Goal: Book appointment/travel/reservation

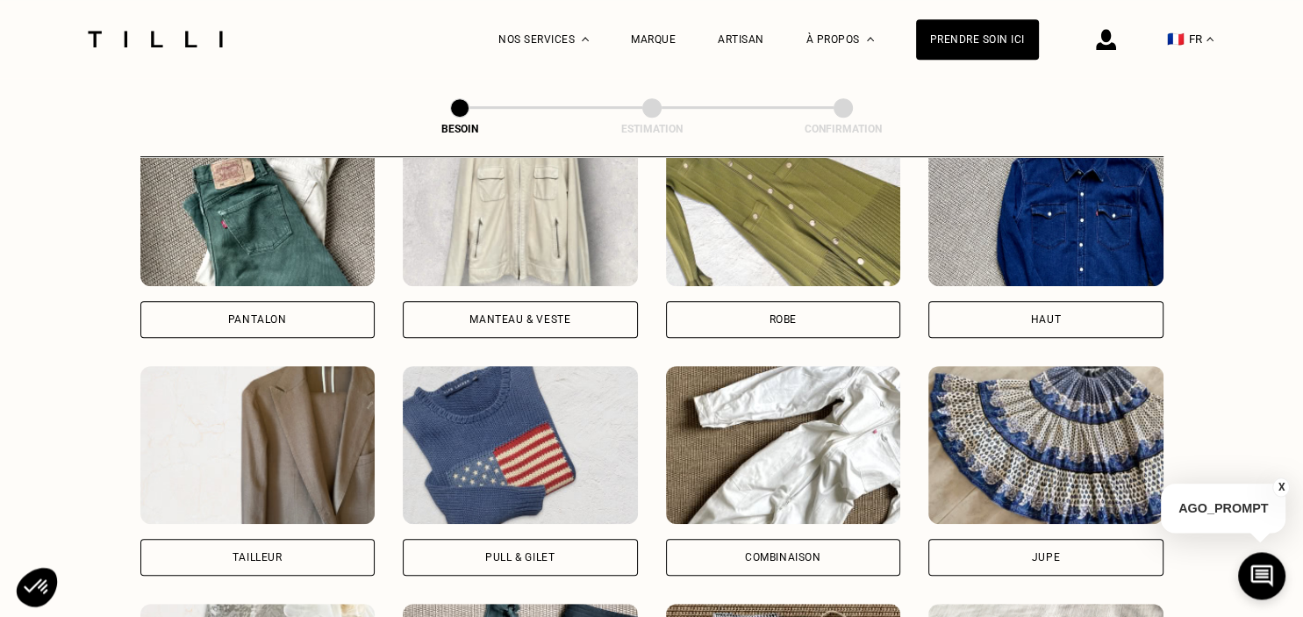
scroll to position [849, 0]
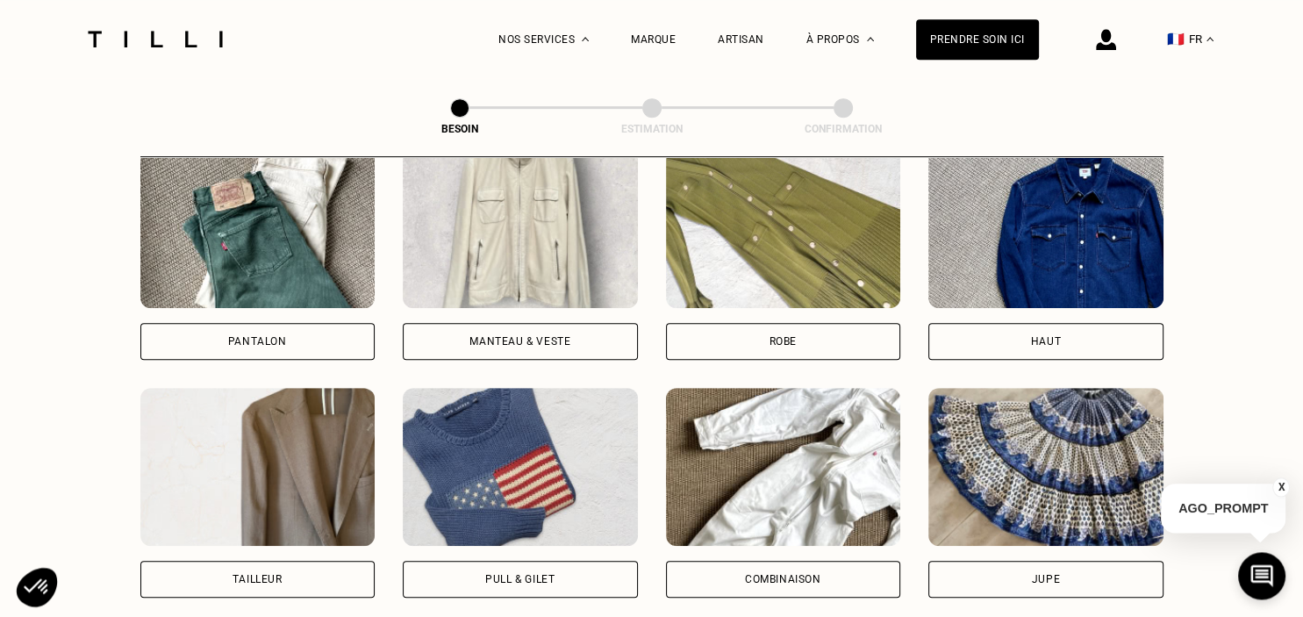
click at [1067, 325] on div "Haut" at bounding box center [1045, 341] width 235 height 37
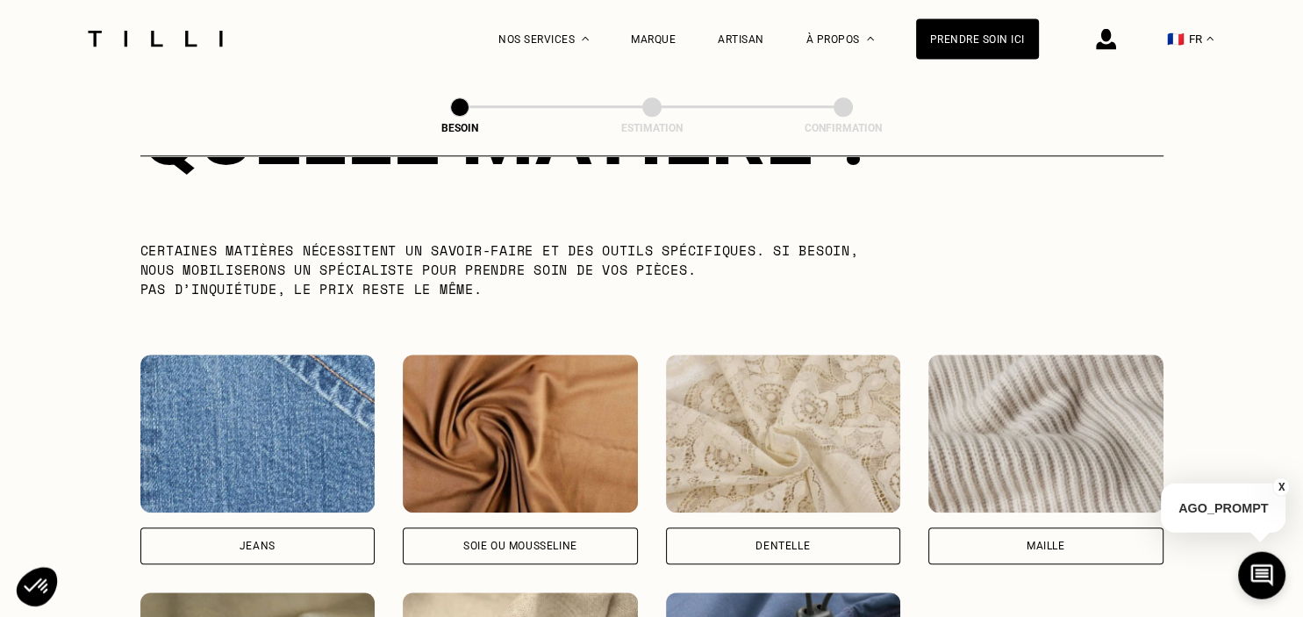
scroll to position [1711, 0]
click at [526, 540] on div "Soie ou mousseline" at bounding box center [520, 545] width 114 height 11
select select "FR"
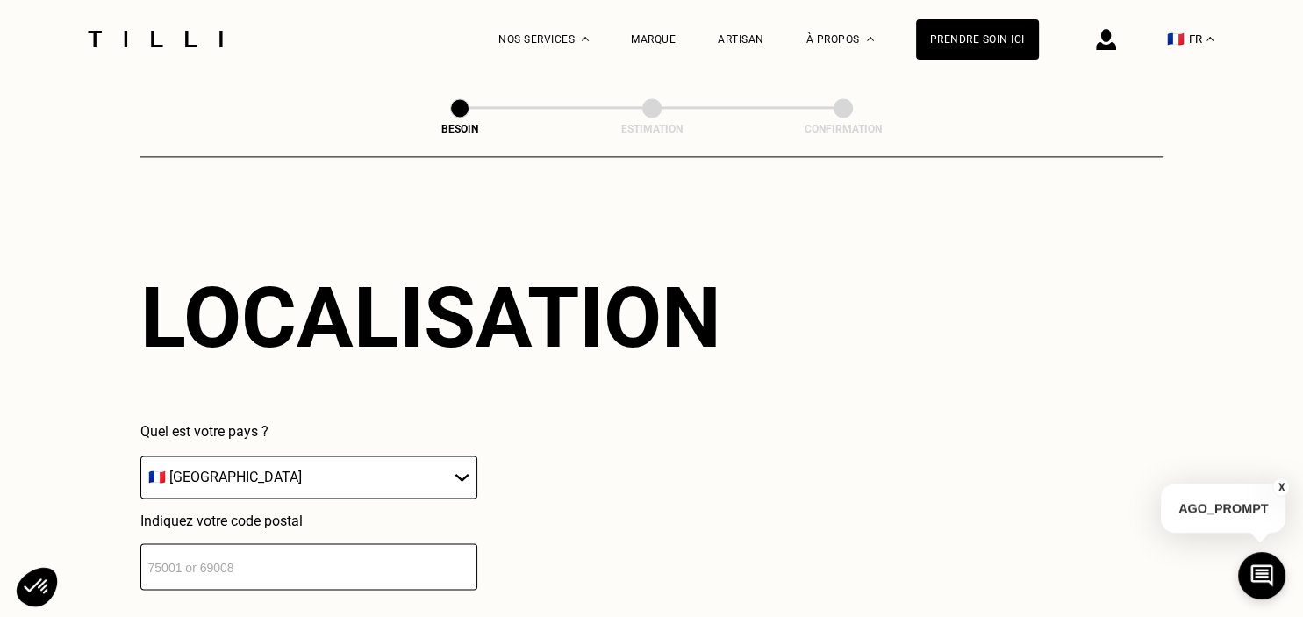
scroll to position [2449, 0]
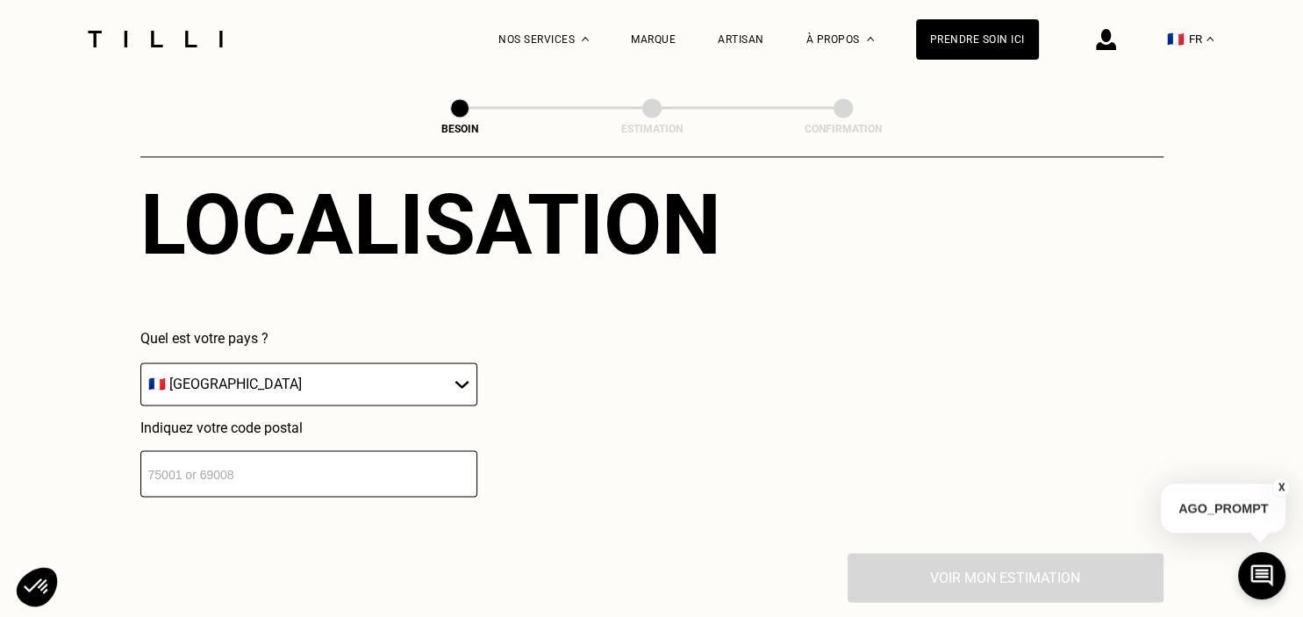
click at [398, 468] on input "number" at bounding box center [308, 473] width 337 height 46
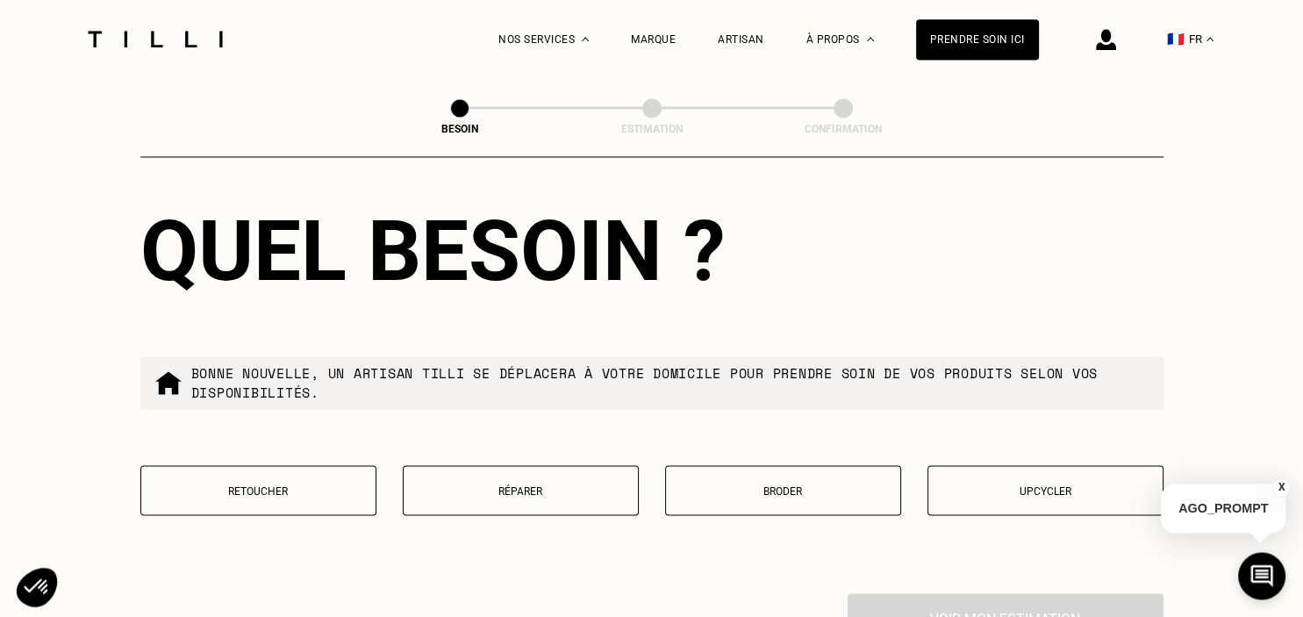
scroll to position [2886, 0]
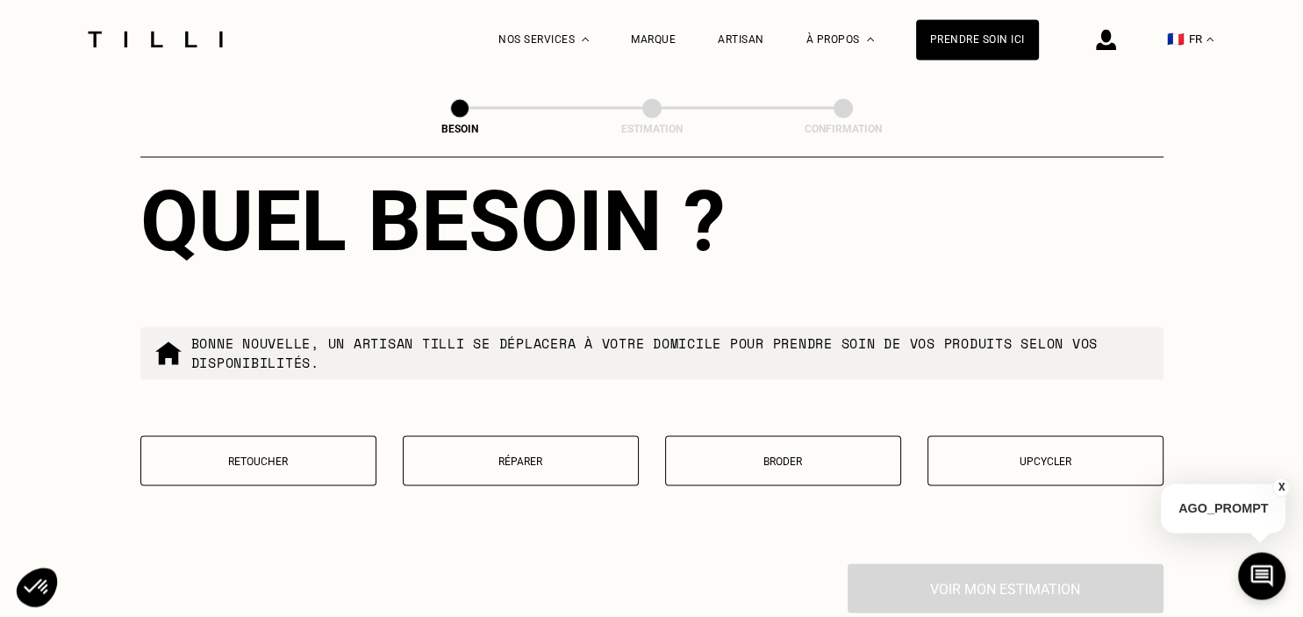
type input "31000"
click at [495, 454] on p "Réparer" at bounding box center [520, 460] width 217 height 12
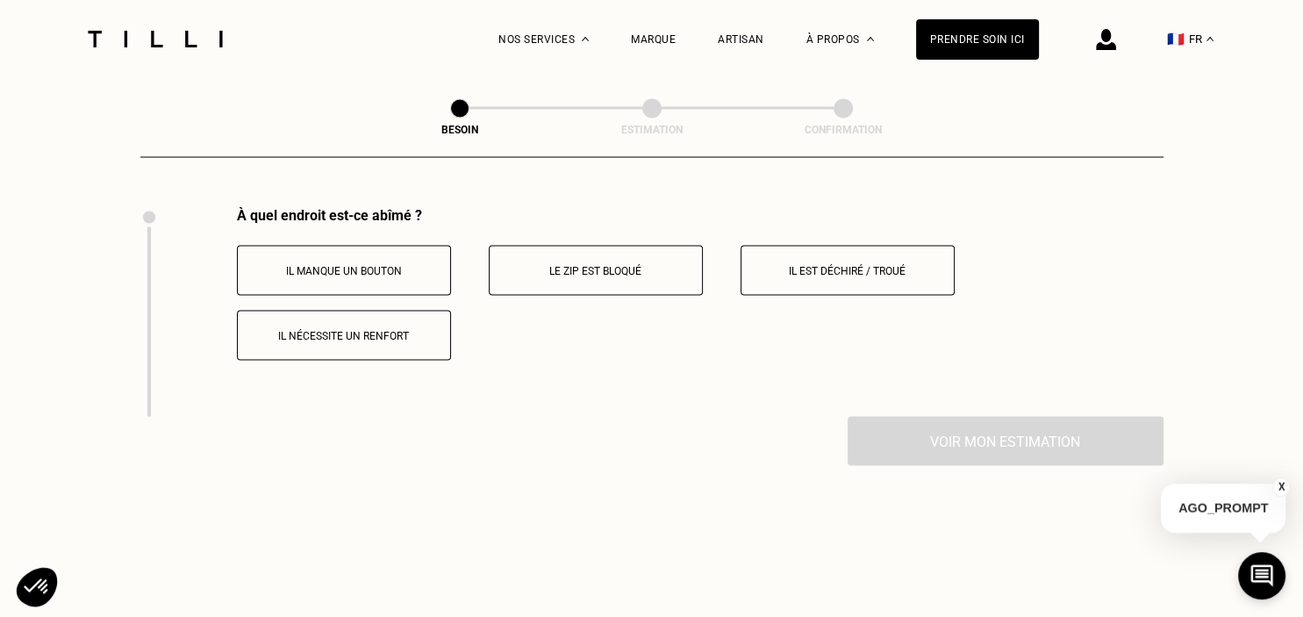
scroll to position [3244, 0]
click at [819, 263] on p "Il est déchiré / troué" at bounding box center [847, 269] width 195 height 12
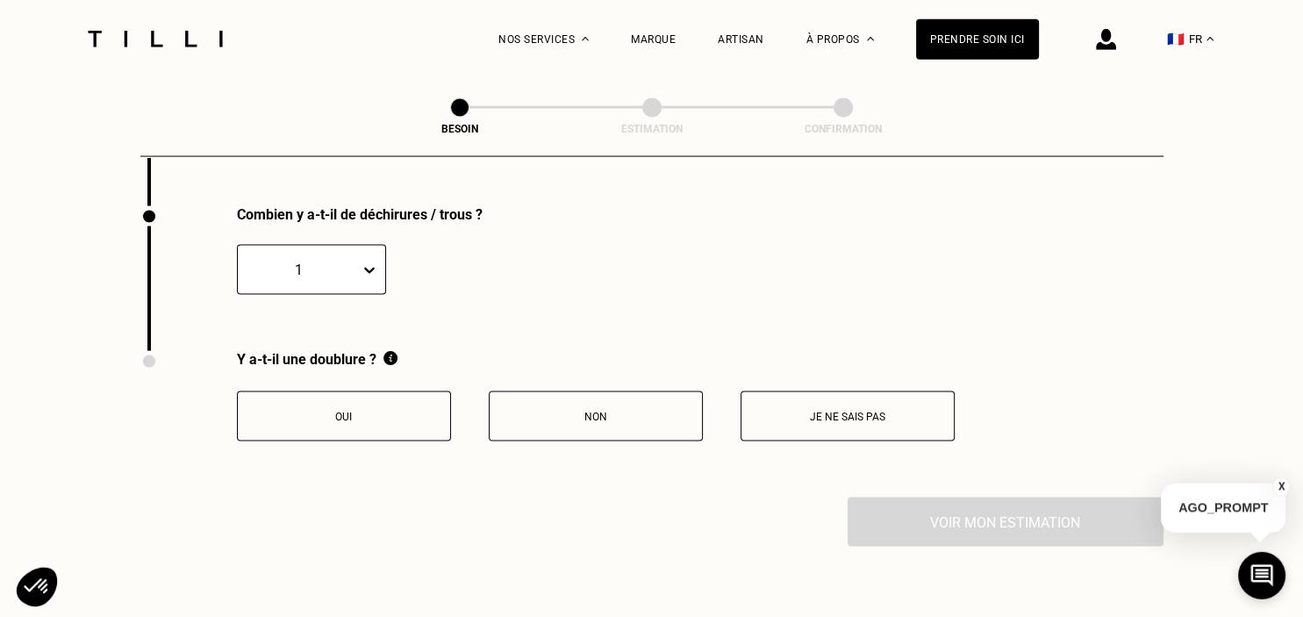
scroll to position [3454, 0]
click at [587, 398] on button "Non" at bounding box center [596, 415] width 214 height 50
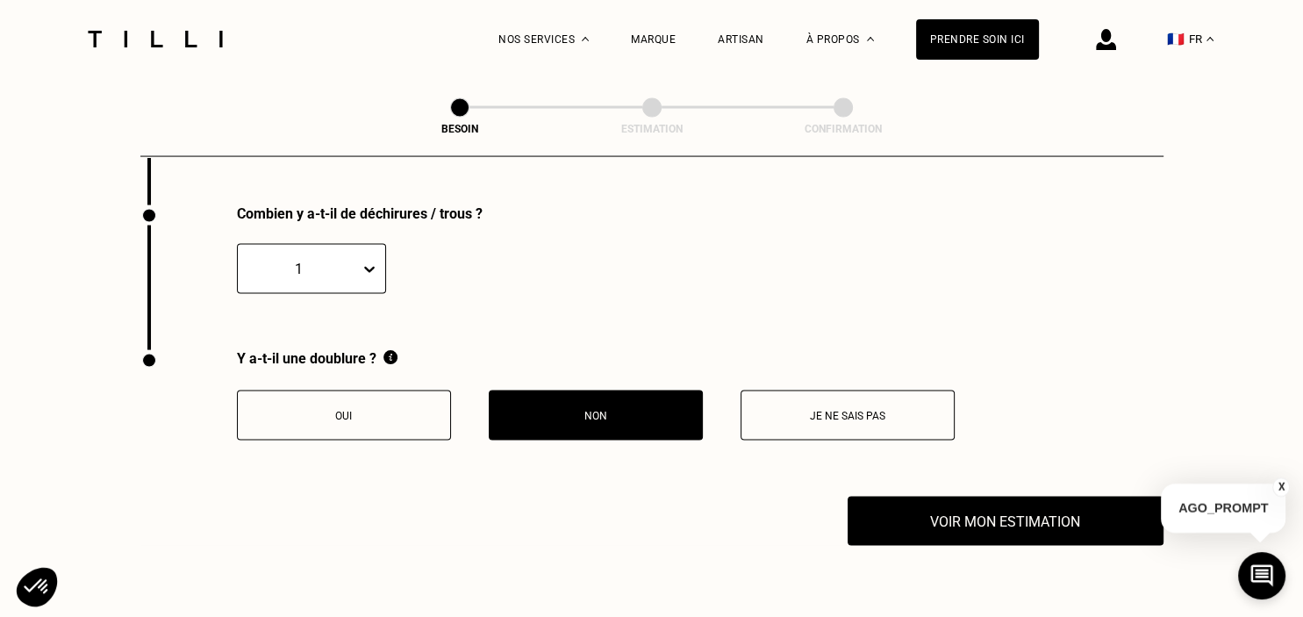
click at [346, 273] on div "1" at bounding box center [311, 269] width 149 height 50
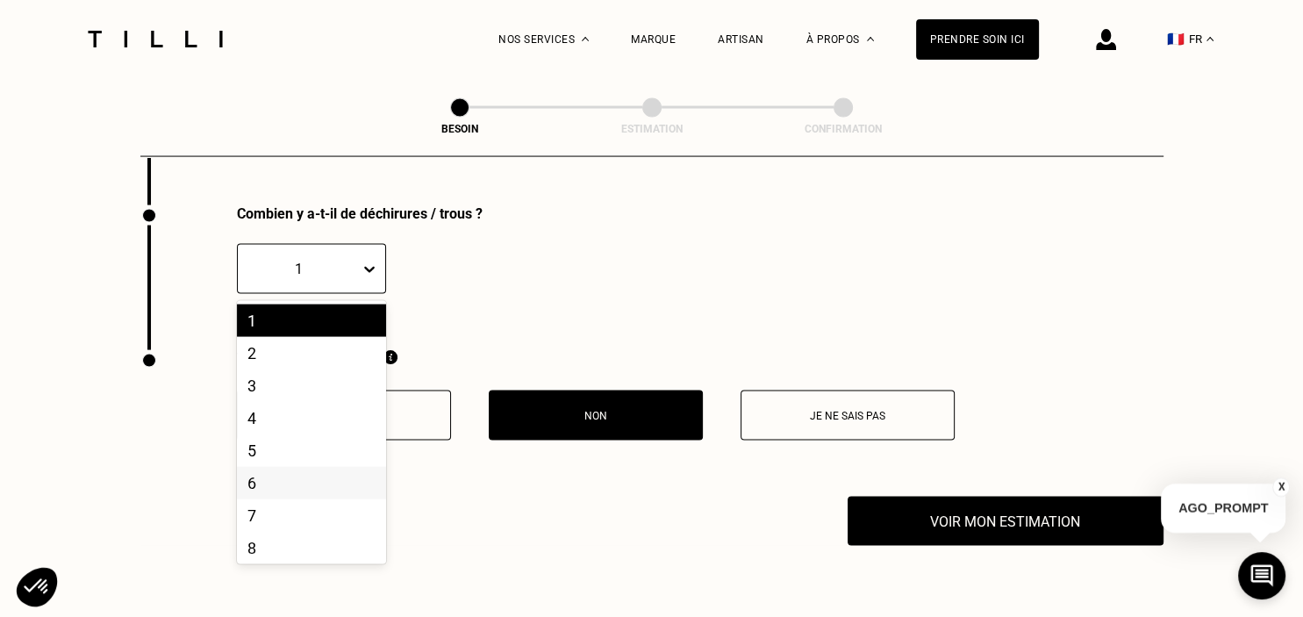
click at [333, 474] on div "6" at bounding box center [311, 483] width 149 height 32
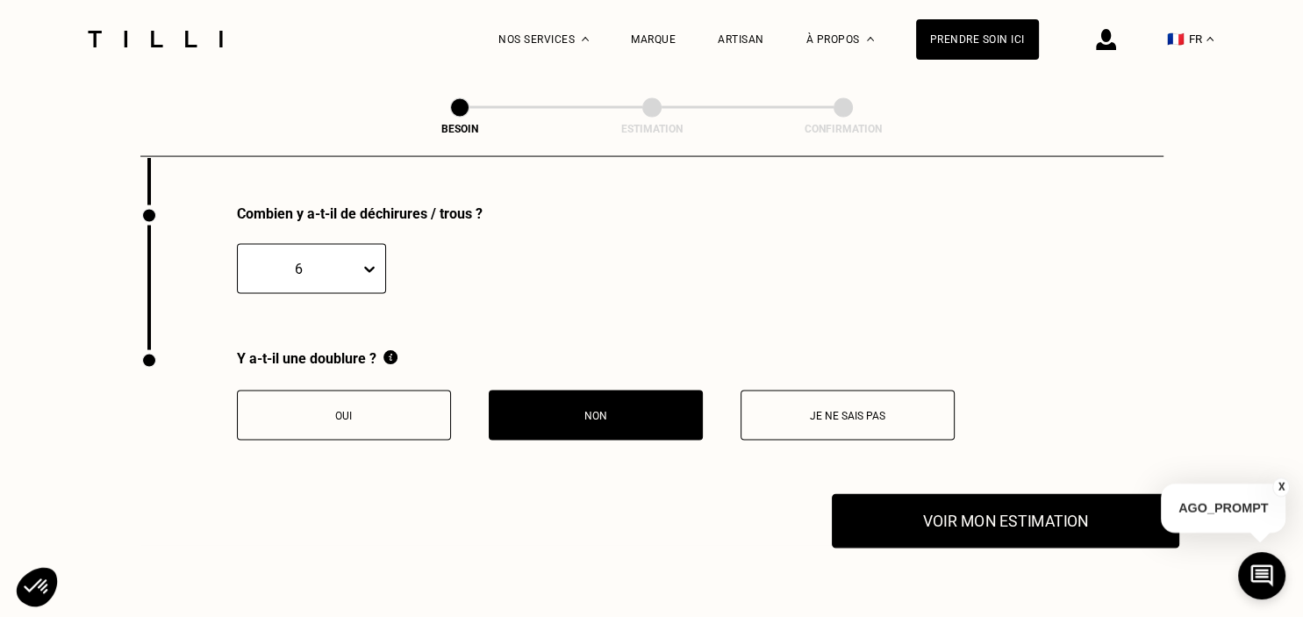
click at [942, 518] on button "Voir mon estimation" at bounding box center [1005, 521] width 347 height 54
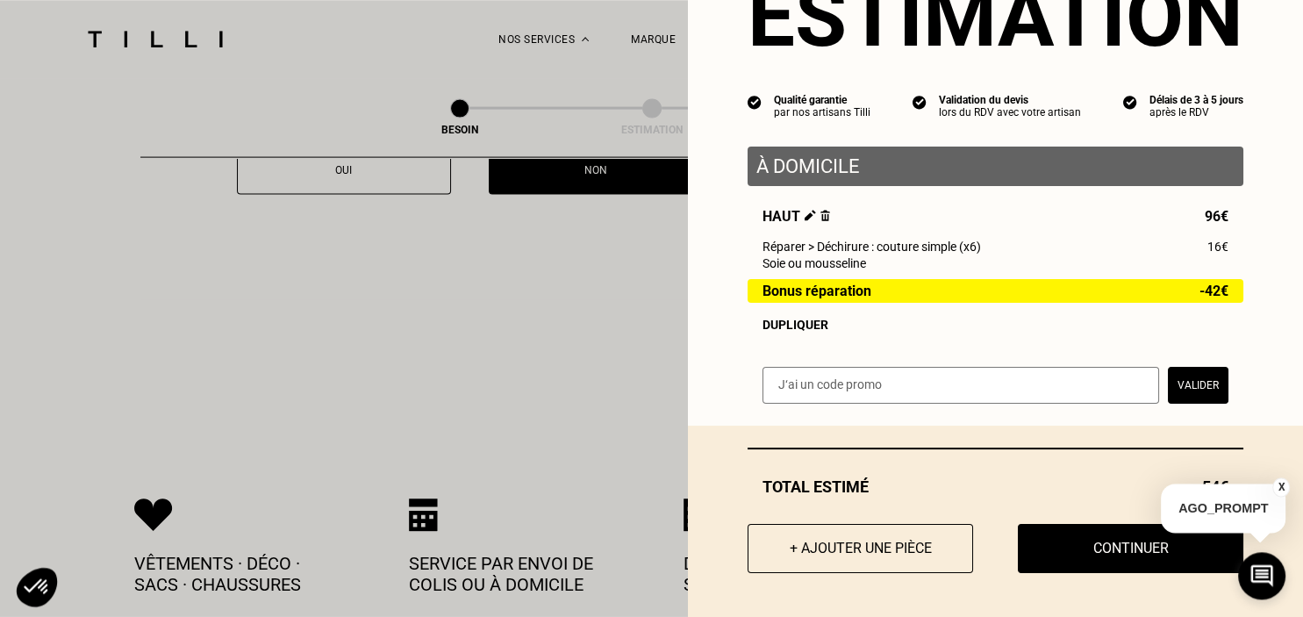
scroll to position [3732, 0]
